Goal: Contribute content

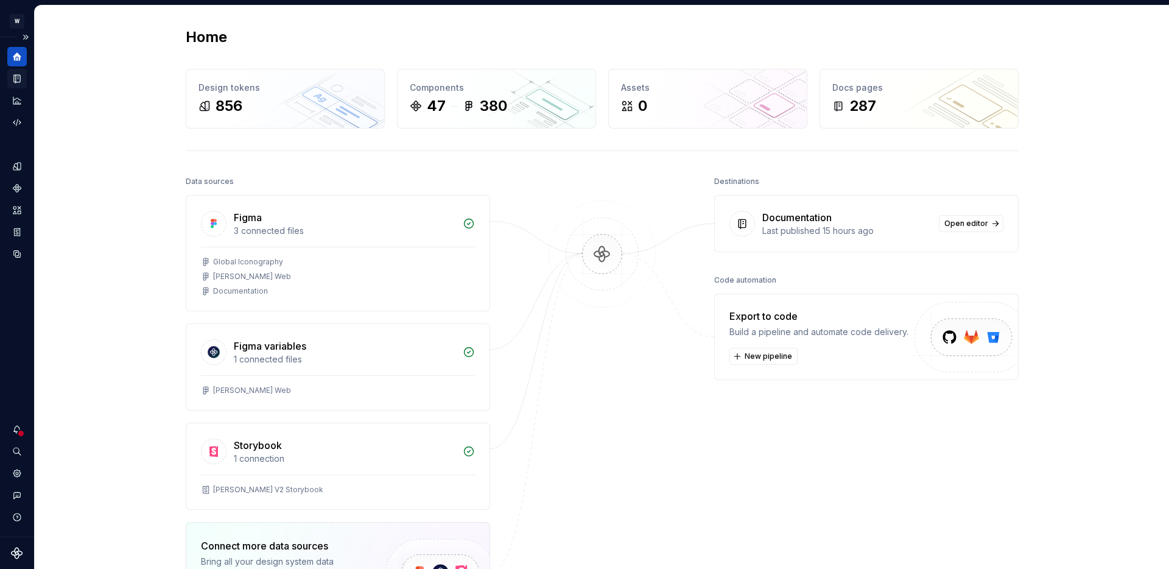
click at [14, 77] on icon "Documentation" at bounding box center [17, 78] width 11 height 11
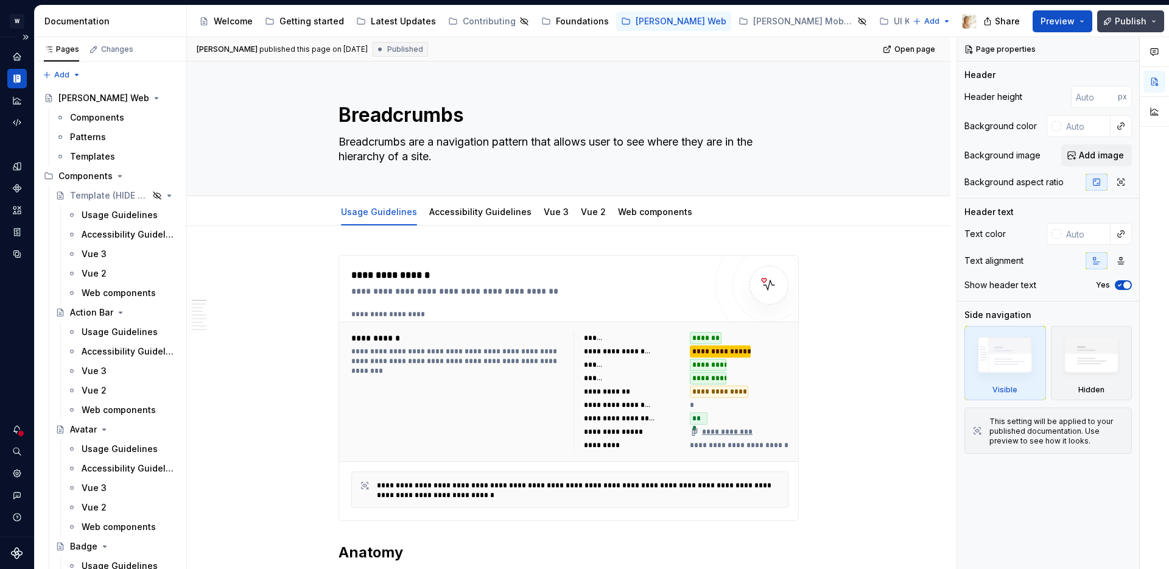
click at [1156, 22] on button "Publish" at bounding box center [1130, 21] width 67 height 22
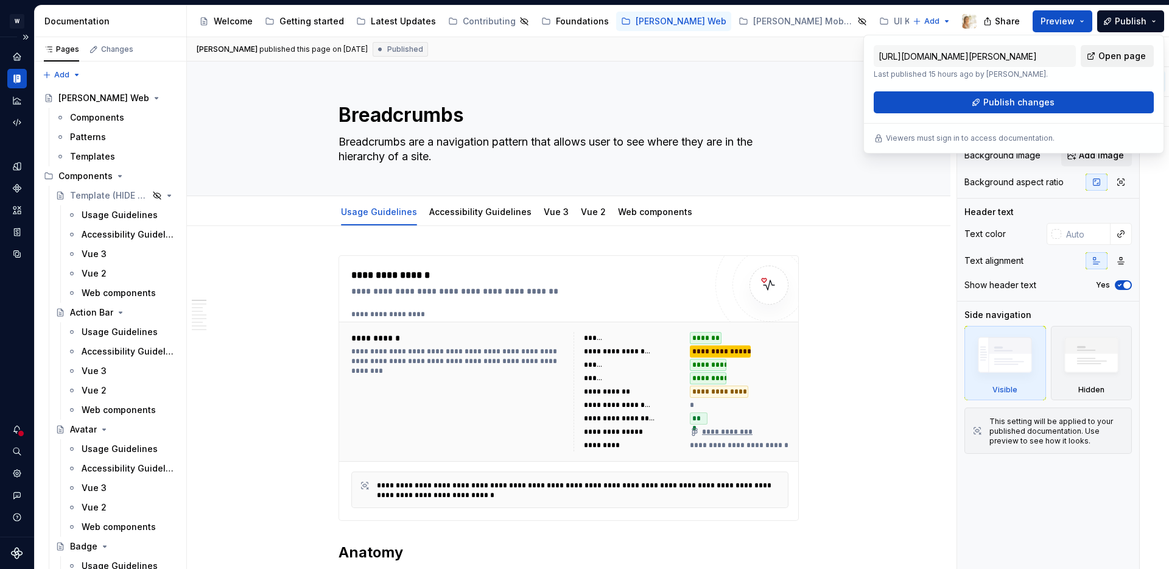
click at [1123, 55] on span "Open page" at bounding box center [1121, 56] width 47 height 12
type textarea "*"
